Goal: Book appointment/travel/reservation

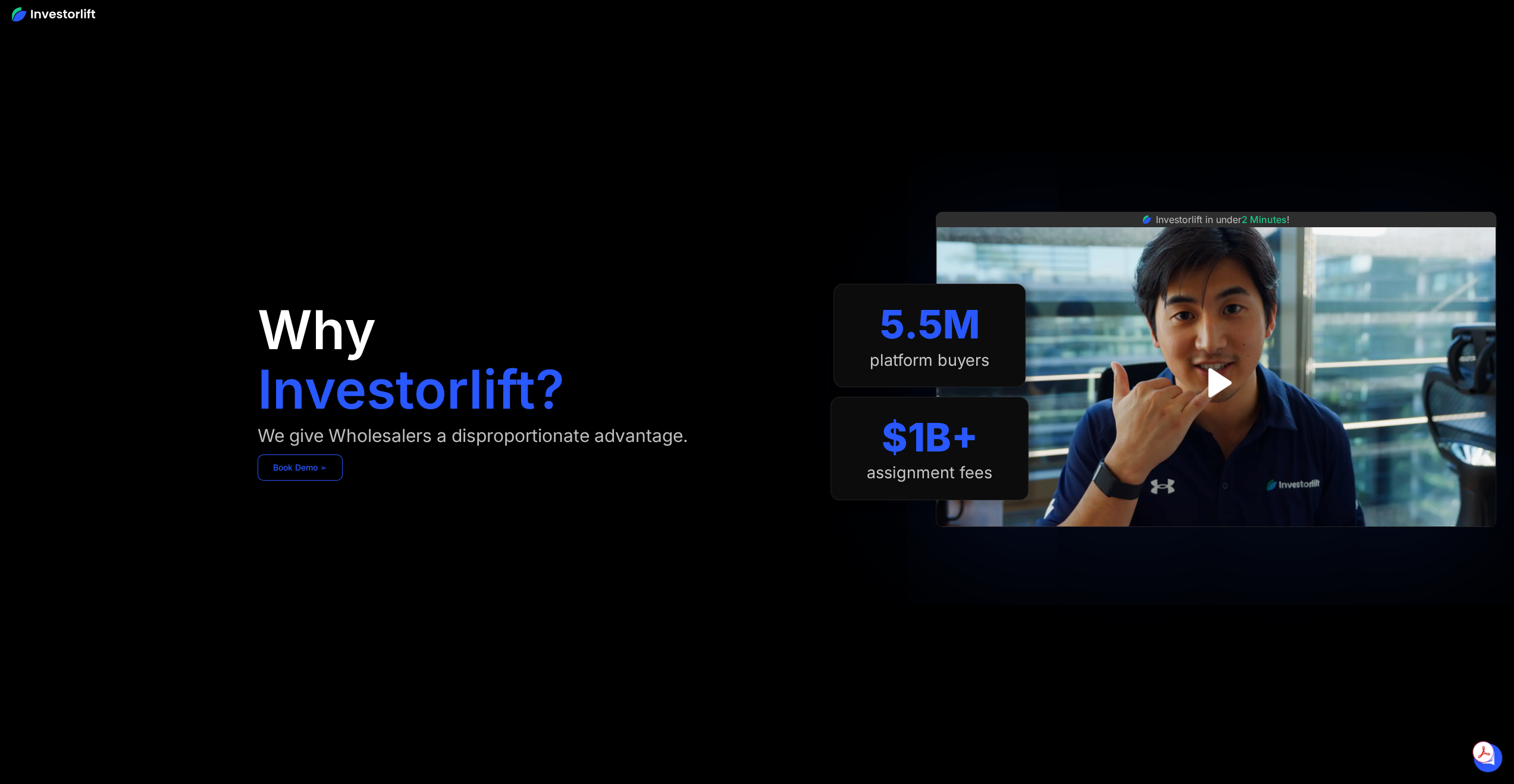
click at [316, 475] on link "Book Demo ➢" at bounding box center [300, 467] width 85 height 26
click at [285, 467] on link "Book Demo ➢" at bounding box center [300, 467] width 85 height 26
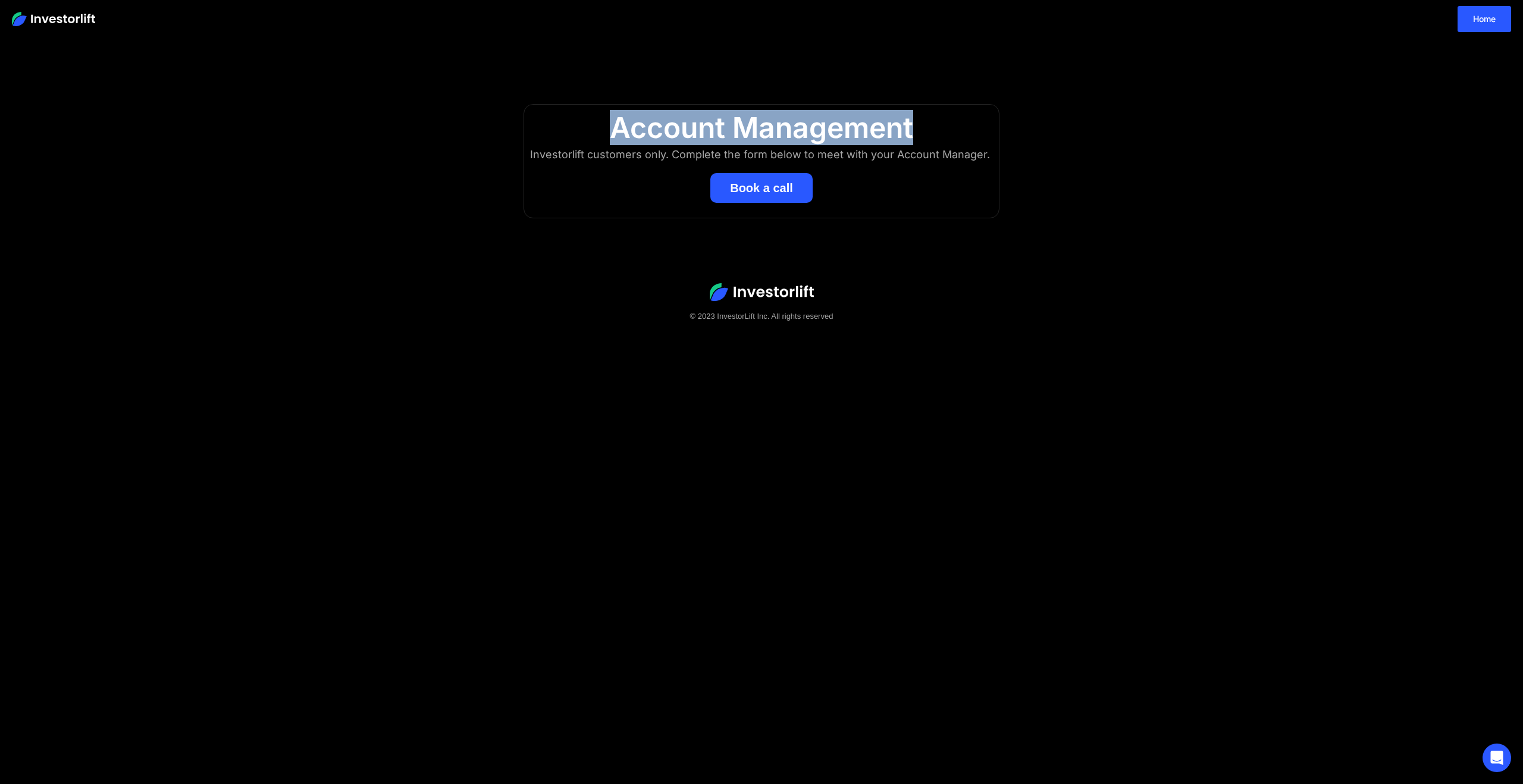
drag, startPoint x: 601, startPoint y: 136, endPoint x: 934, endPoint y: 132, distance: 333.0
click at [934, 132] on div "Account Management" at bounding box center [762, 128] width 451 height 35
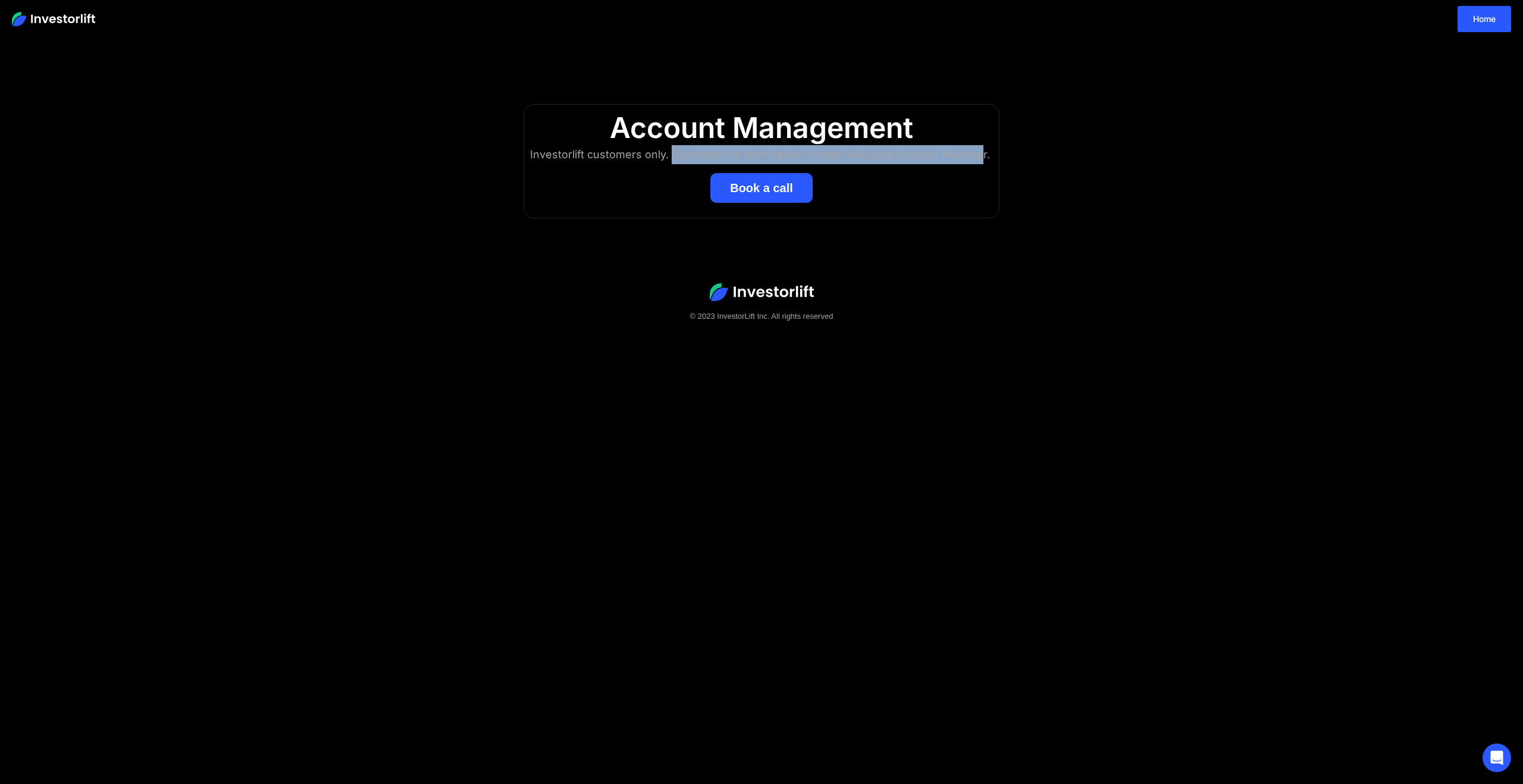
drag, startPoint x: 658, startPoint y: 154, endPoint x: 917, endPoint y: 151, distance: 259.0
click at [943, 153] on div "Investorlift customers only. Complete the form below to meet with your Account …" at bounding box center [762, 155] width 463 height 19
click at [802, 140] on div "Account Management" at bounding box center [762, 128] width 451 height 35
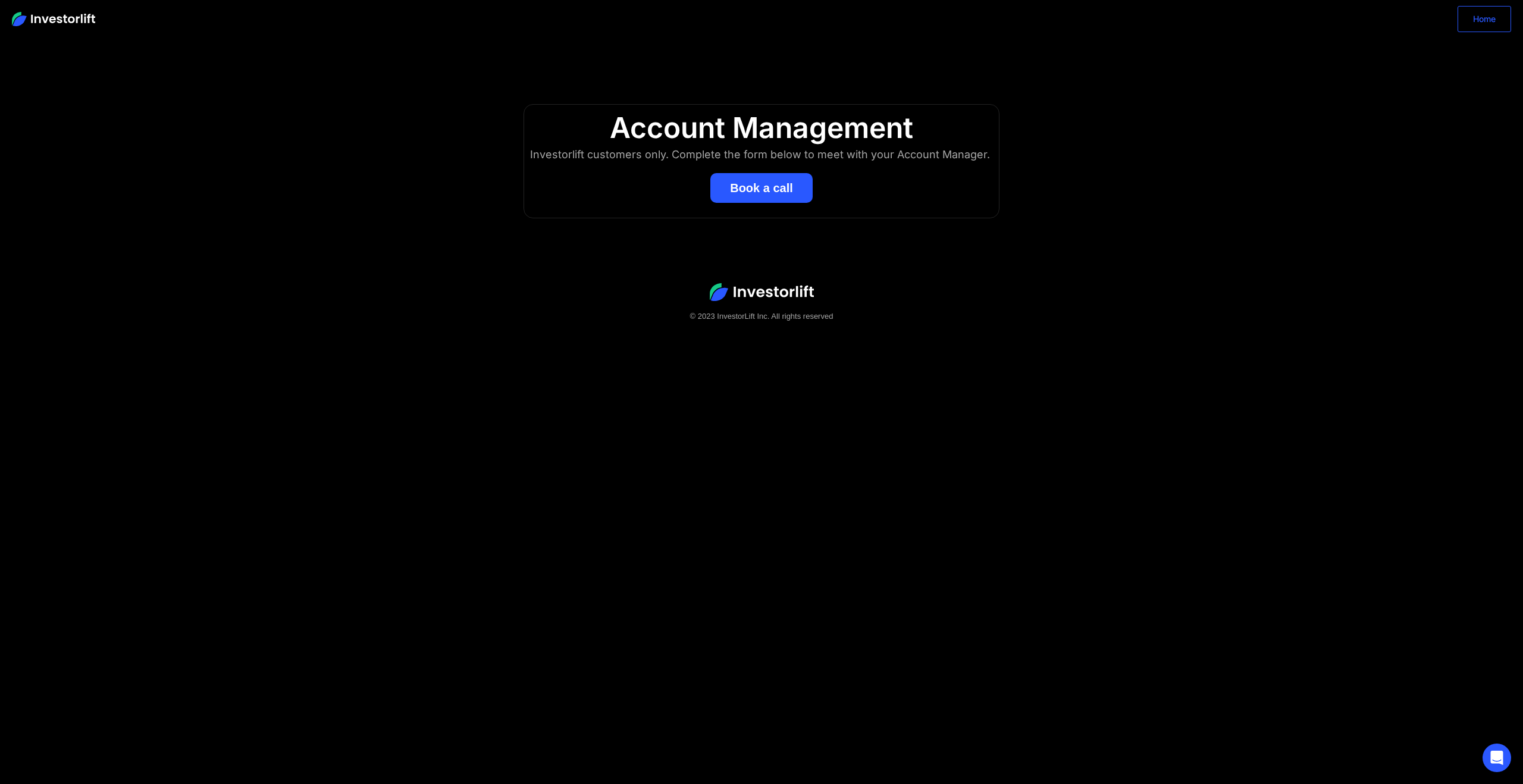
click at [1491, 18] on link "Home" at bounding box center [1484, 19] width 54 height 26
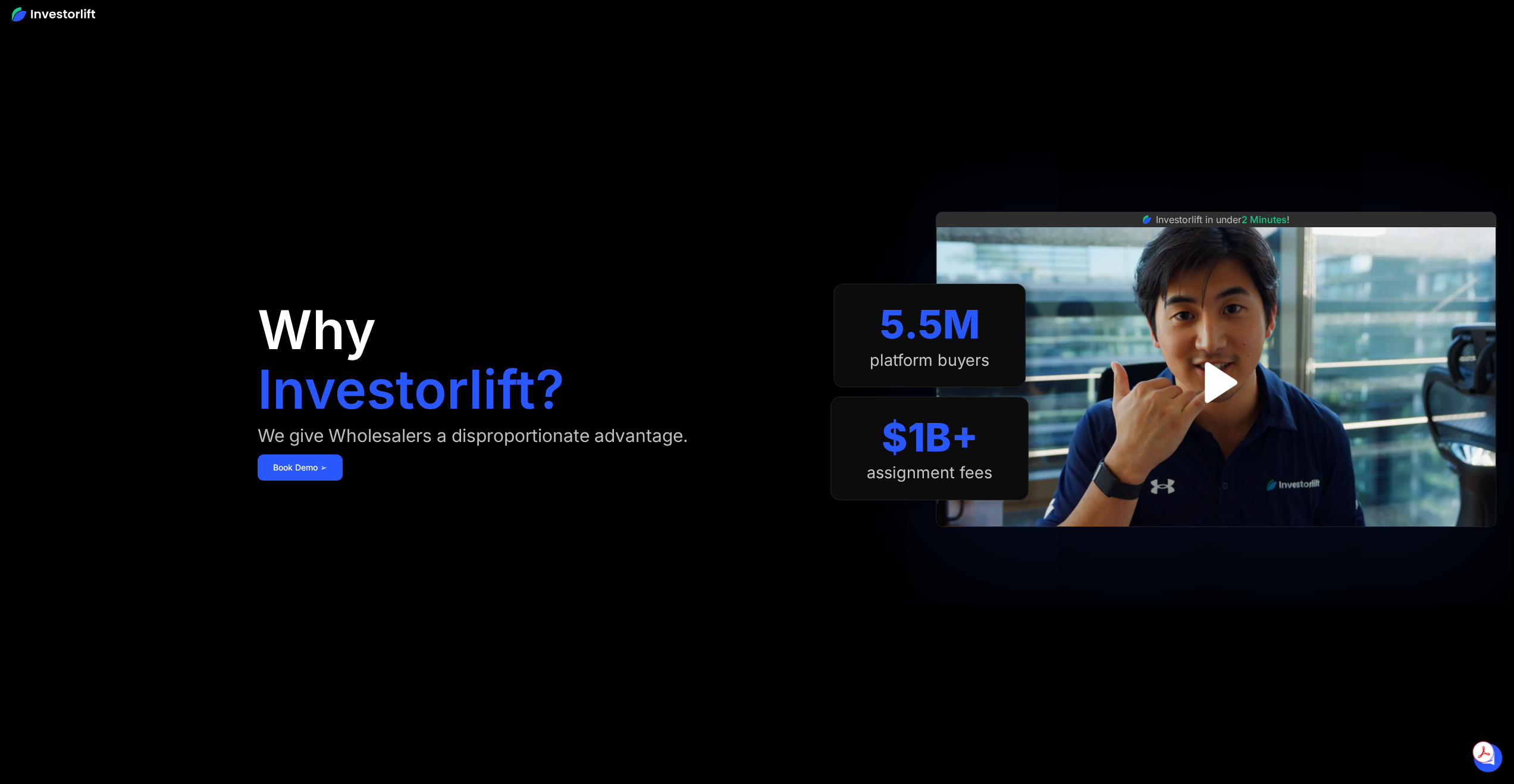
click at [1226, 370] on img "open lightbox" at bounding box center [1215, 382] width 74 height 74
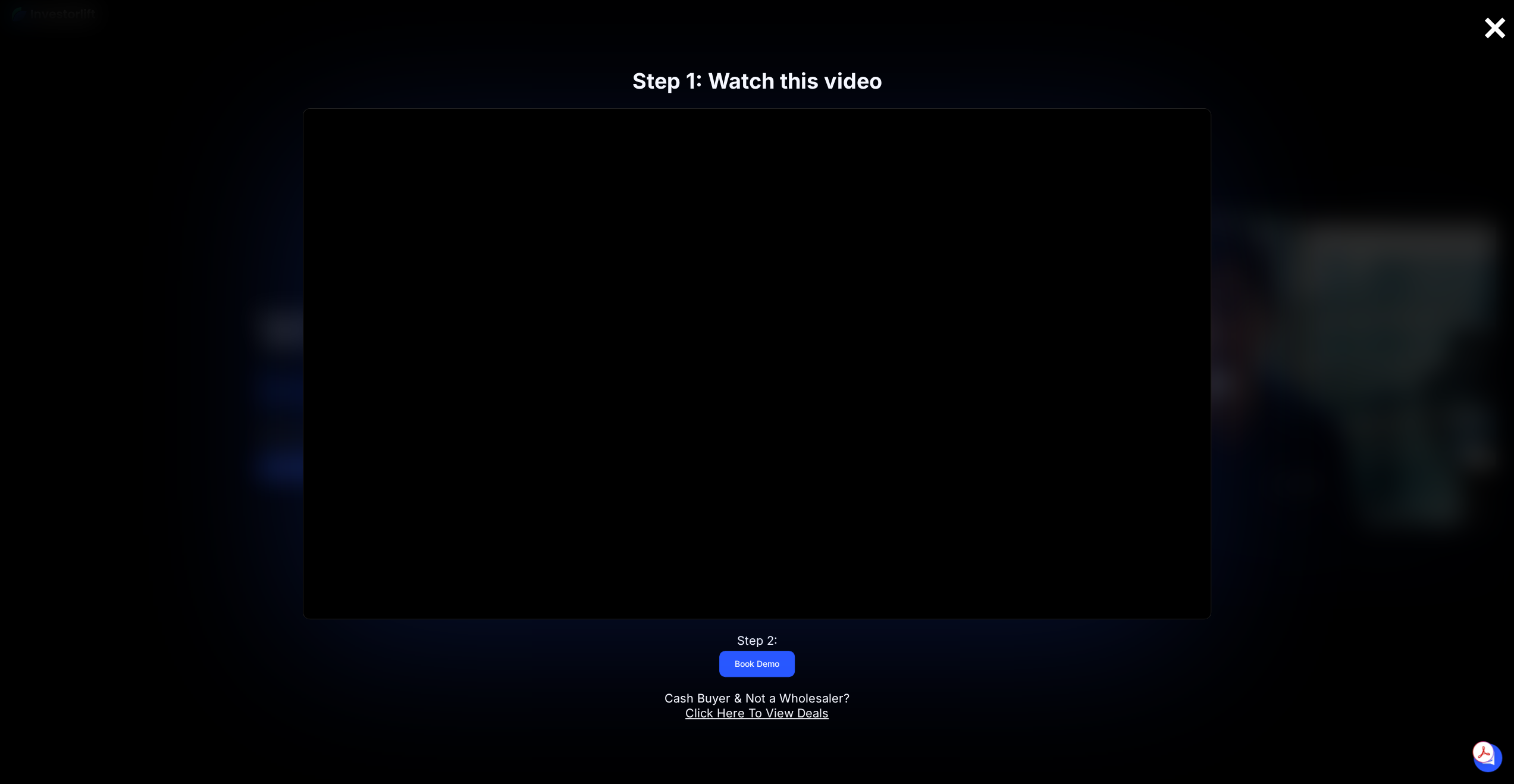
click at [1501, 17] on div at bounding box center [1495, 28] width 38 height 25
